Goal: Task Accomplishment & Management: Use online tool/utility

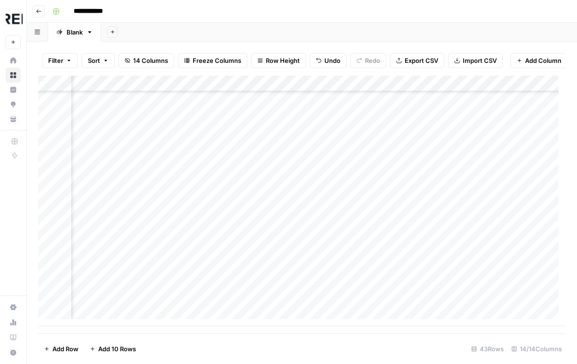
scroll to position [479, 458]
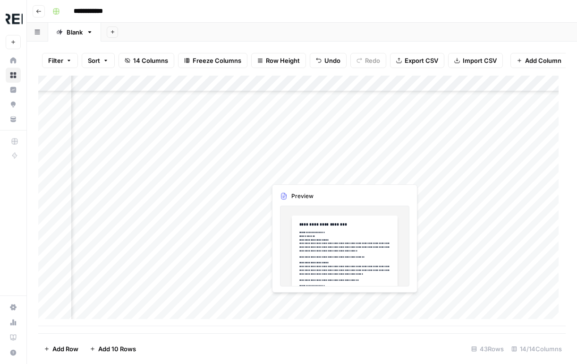
click at [326, 304] on div "Add Column" at bounding box center [302, 201] width 528 height 250
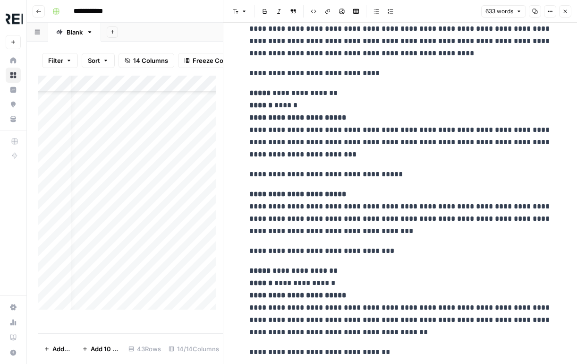
scroll to position [479, 0]
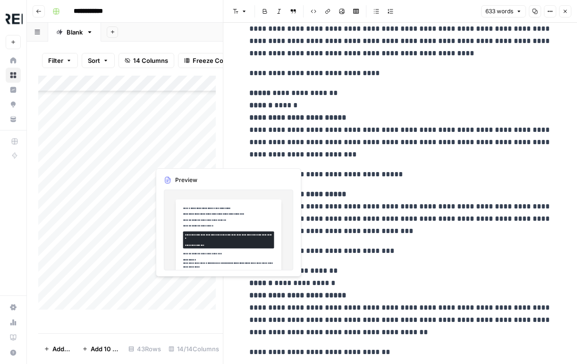
click at [179, 284] on div "Add Column" at bounding box center [130, 196] width 185 height 241
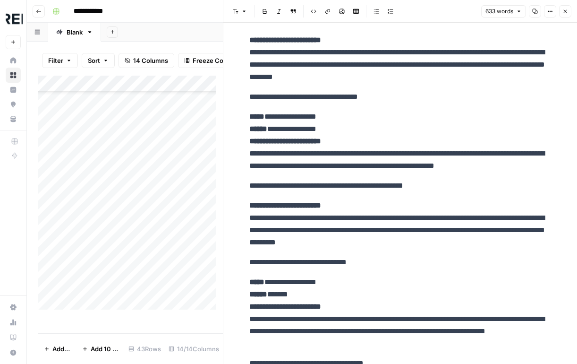
scroll to position [172, 0]
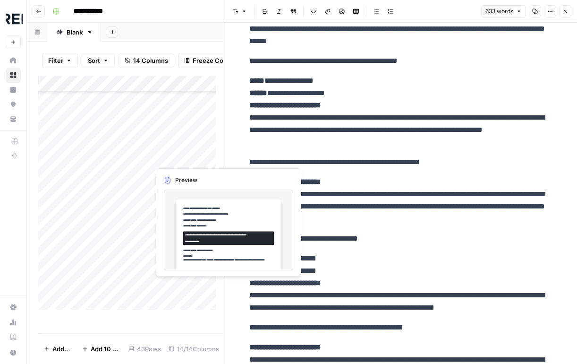
click at [181, 288] on div "Add Column" at bounding box center [130, 196] width 185 height 241
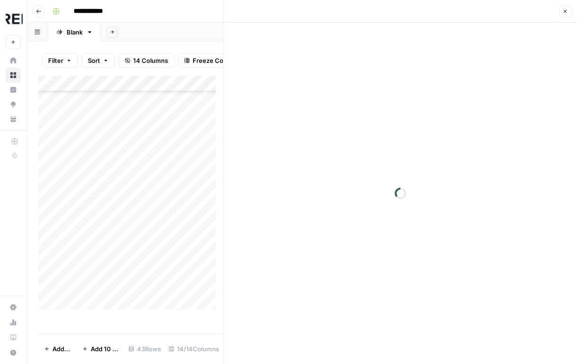
click at [181, 288] on div at bounding box center [214, 285] width 129 height 17
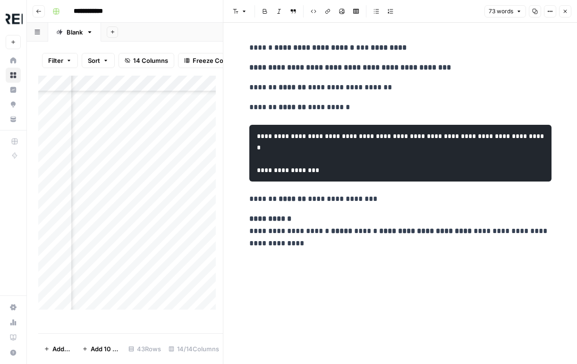
scroll to position [479, 564]
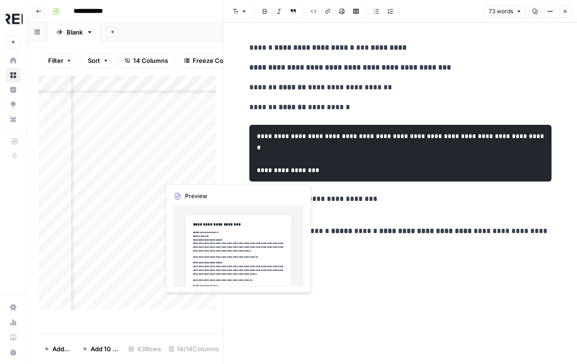
click at [173, 304] on div "Add Column" at bounding box center [130, 196] width 185 height 241
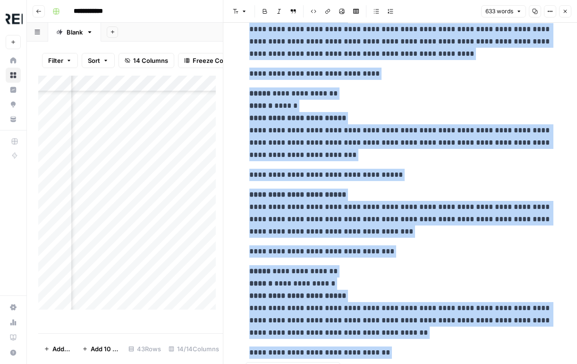
scroll to position [975, 0]
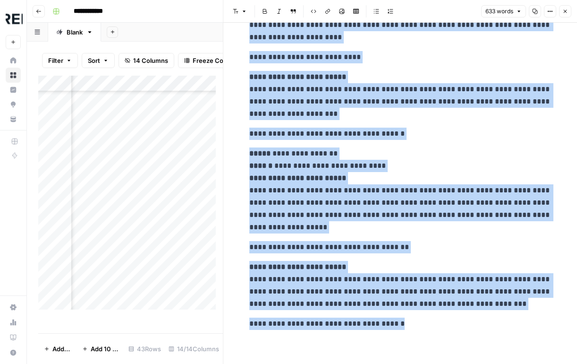
drag, startPoint x: 246, startPoint y: 48, endPoint x: 343, endPoint y: 393, distance: 358.3
click at [343, 363] on html "**********" at bounding box center [288, 182] width 577 height 364
copy div "**********"
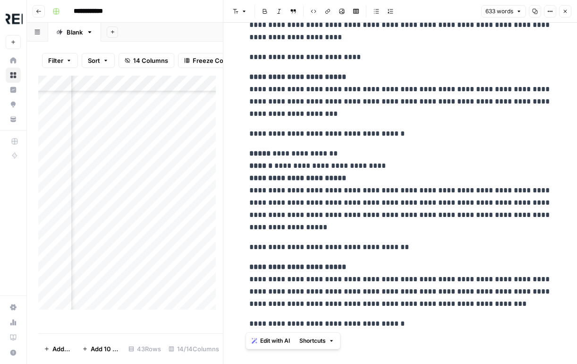
click at [188, 3] on header "**********" at bounding box center [302, 11] width 551 height 23
click at [564, 11] on icon "button" at bounding box center [566, 12] width 6 height 6
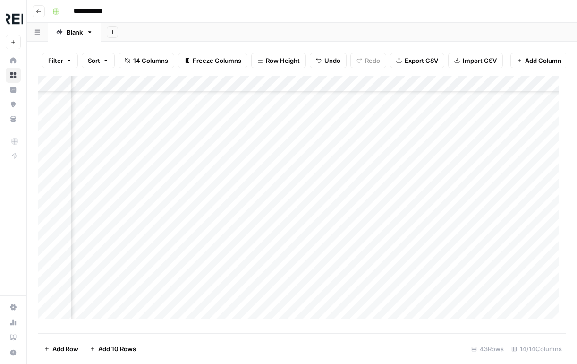
scroll to position [479, 542]
click at [216, 268] on div "Add Column" at bounding box center [302, 201] width 528 height 250
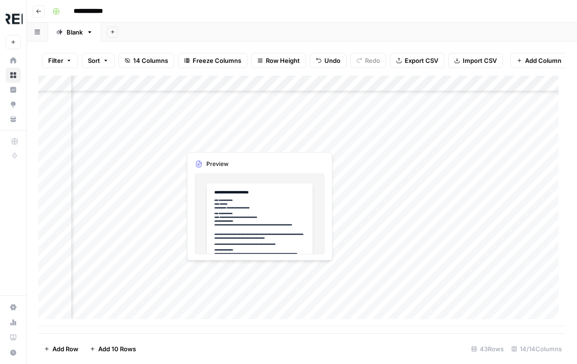
click at [216, 268] on div "Add Column" at bounding box center [302, 201] width 528 height 250
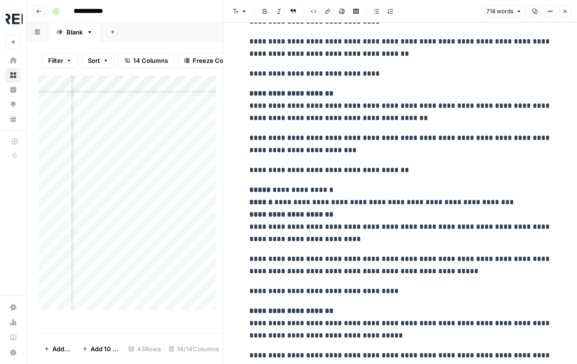
scroll to position [1273, 0]
